Goal: Check status: Check status

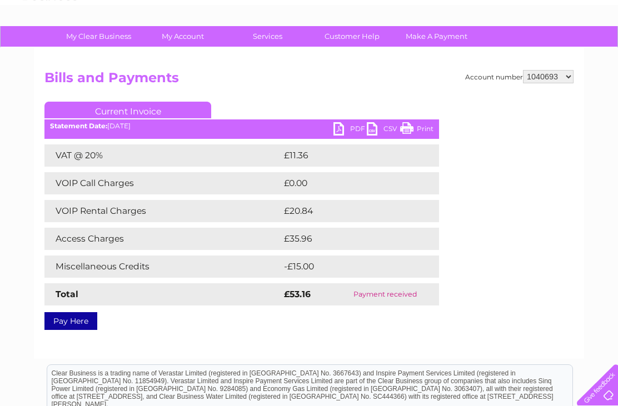
click at [565, 76] on select "1040693 1149459 30271298" at bounding box center [548, 76] width 51 height 13
select select "1149459"
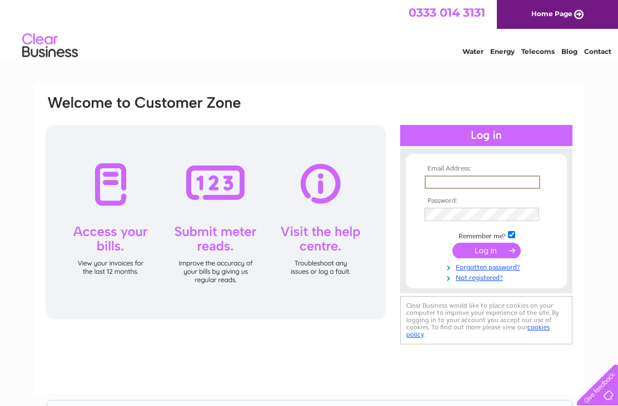
type input "[EMAIL_ADDRESS][DOMAIN_NAME]"
click at [486, 251] on input "submit" at bounding box center [487, 251] width 68 height 16
click at [491, 249] on input "submit" at bounding box center [487, 250] width 68 height 16
click at [494, 249] on input "submit" at bounding box center [487, 250] width 68 height 16
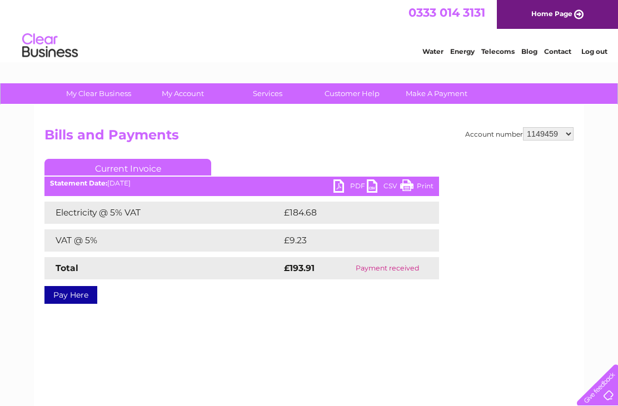
click at [566, 135] on select "1040693 1149459 30271298" at bounding box center [548, 133] width 51 height 13
select select "30271298"
click at [569, 135] on select "1040693 1149459 30271298" at bounding box center [548, 133] width 51 height 13
select select "1040693"
